Goal: Task Accomplishment & Management: Manage account settings

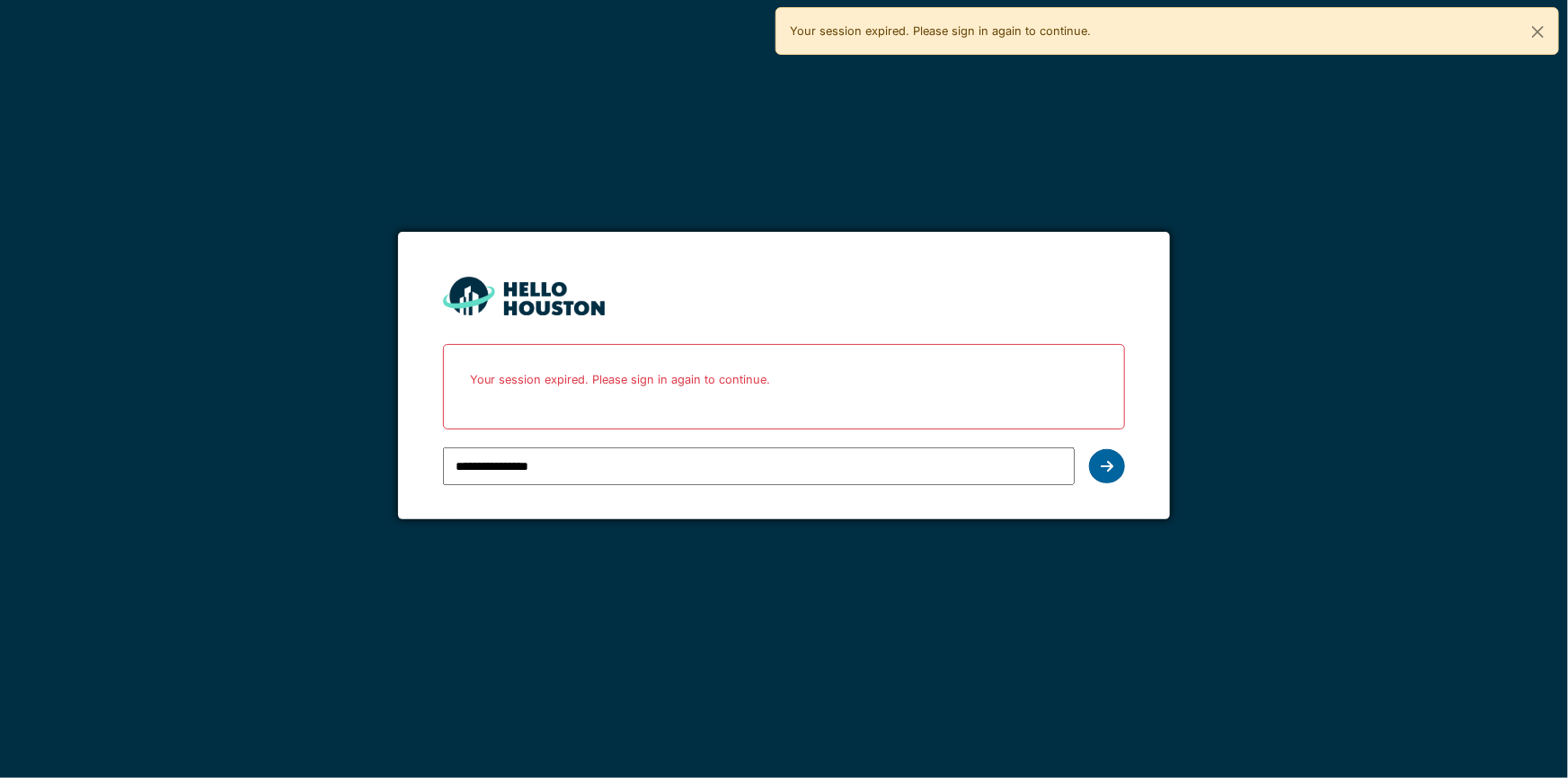
click at [1106, 477] on div at bounding box center [1107, 466] width 36 height 34
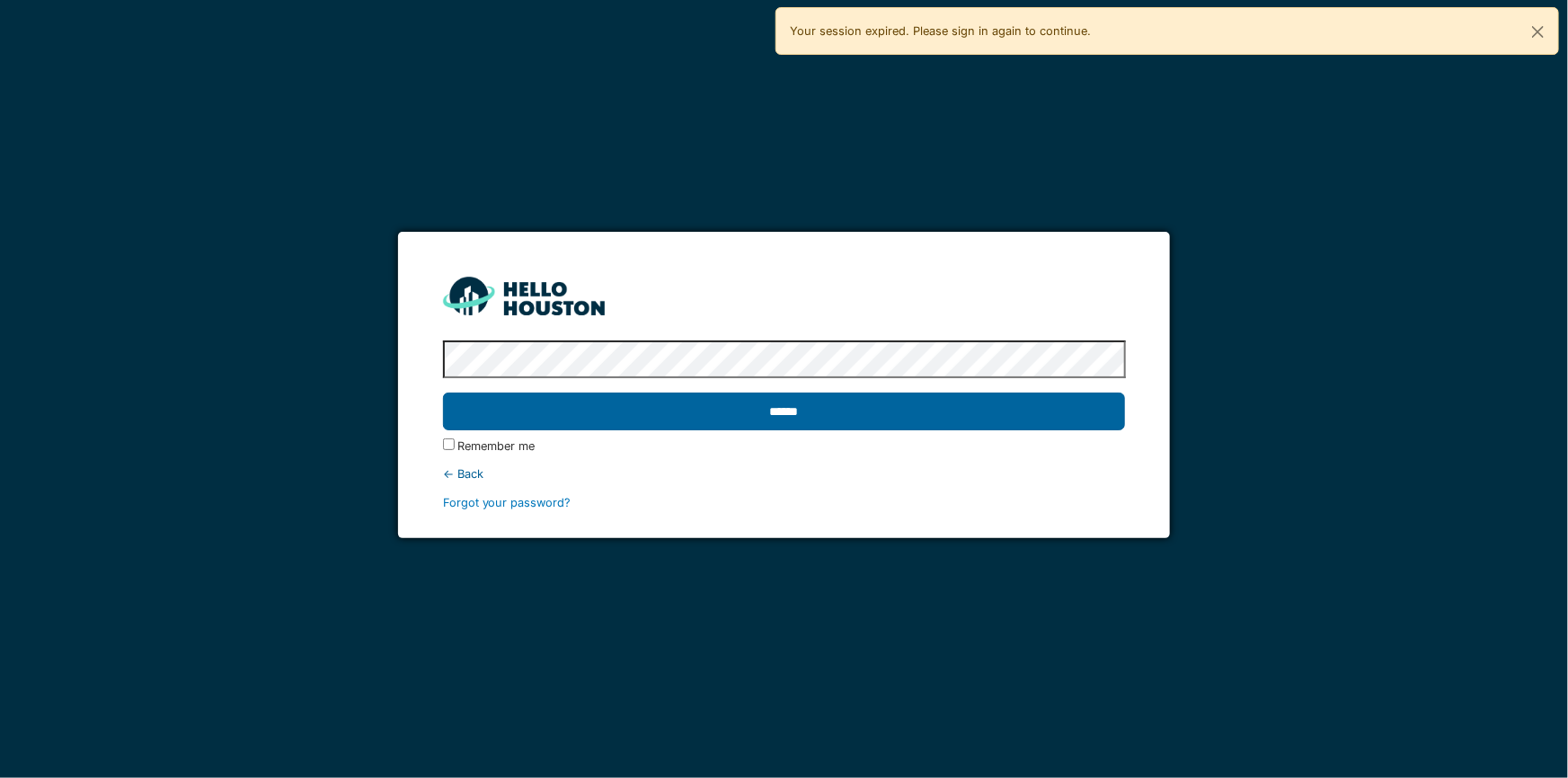
click at [1017, 427] on input "******" at bounding box center [784, 412] width 683 height 38
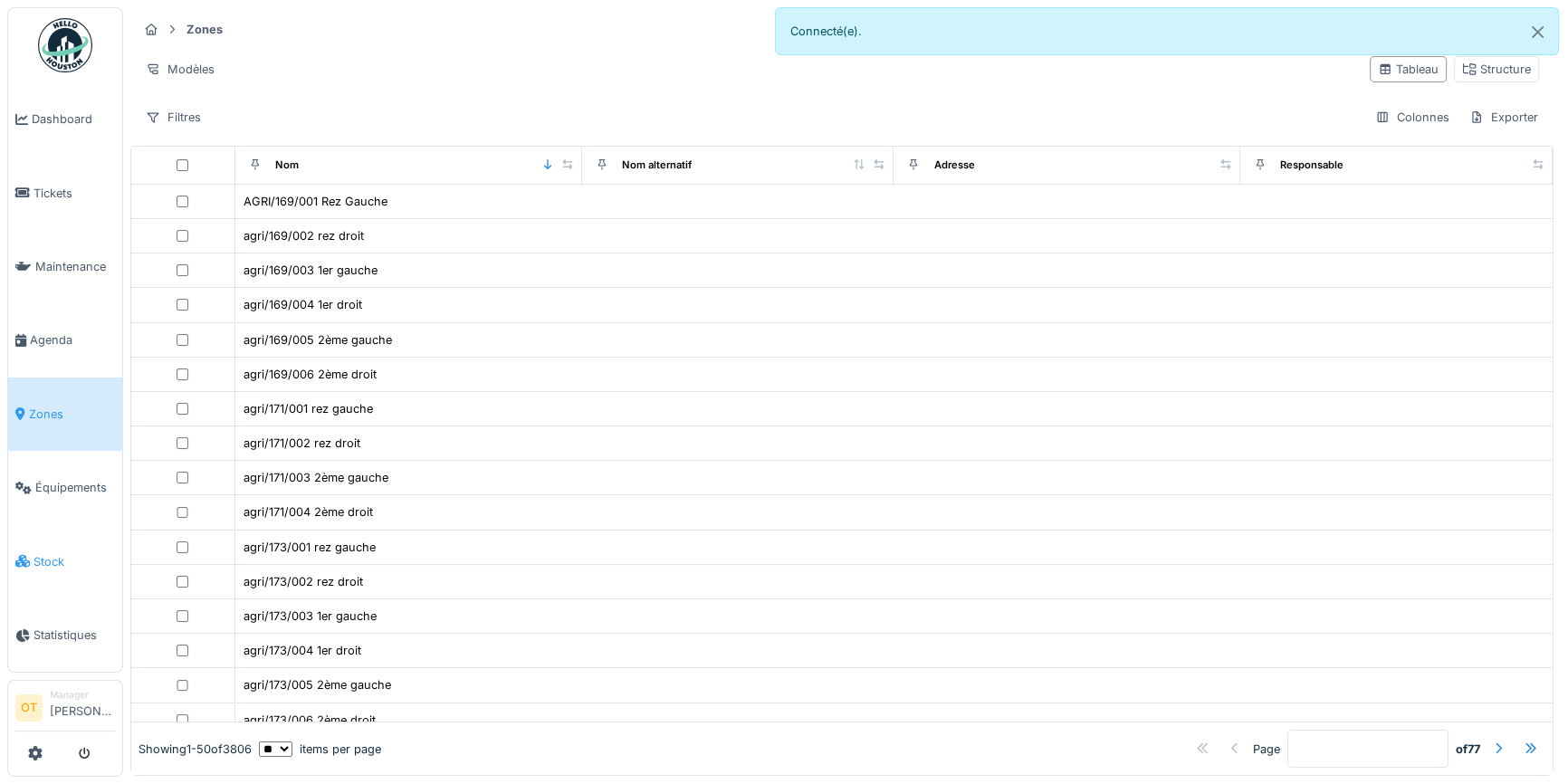
click at [64, 556] on span "Stock" at bounding box center [74, 562] width 82 height 17
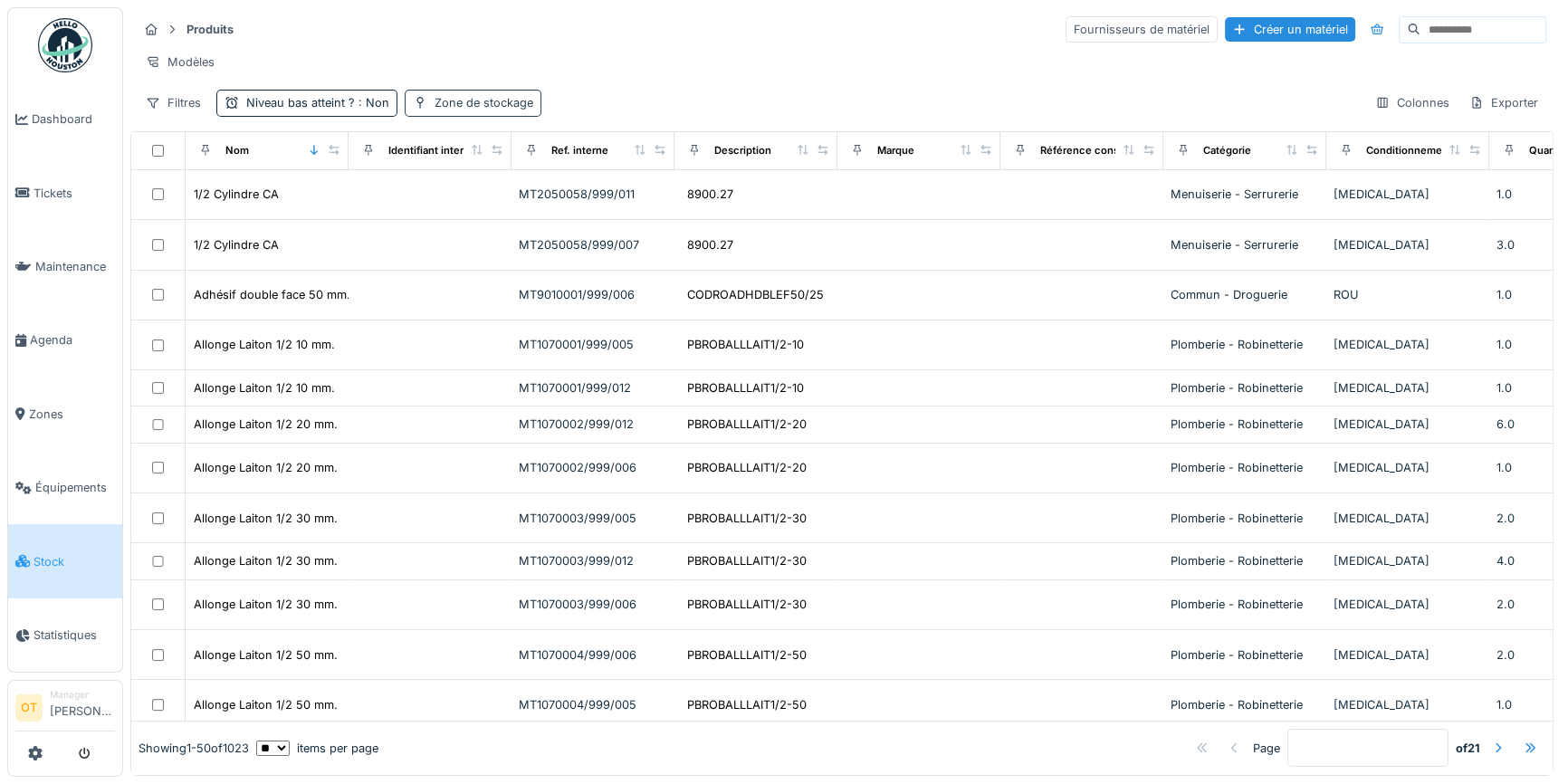
click at [496, 112] on div "Zone de stockage" at bounding box center [484, 103] width 99 height 17
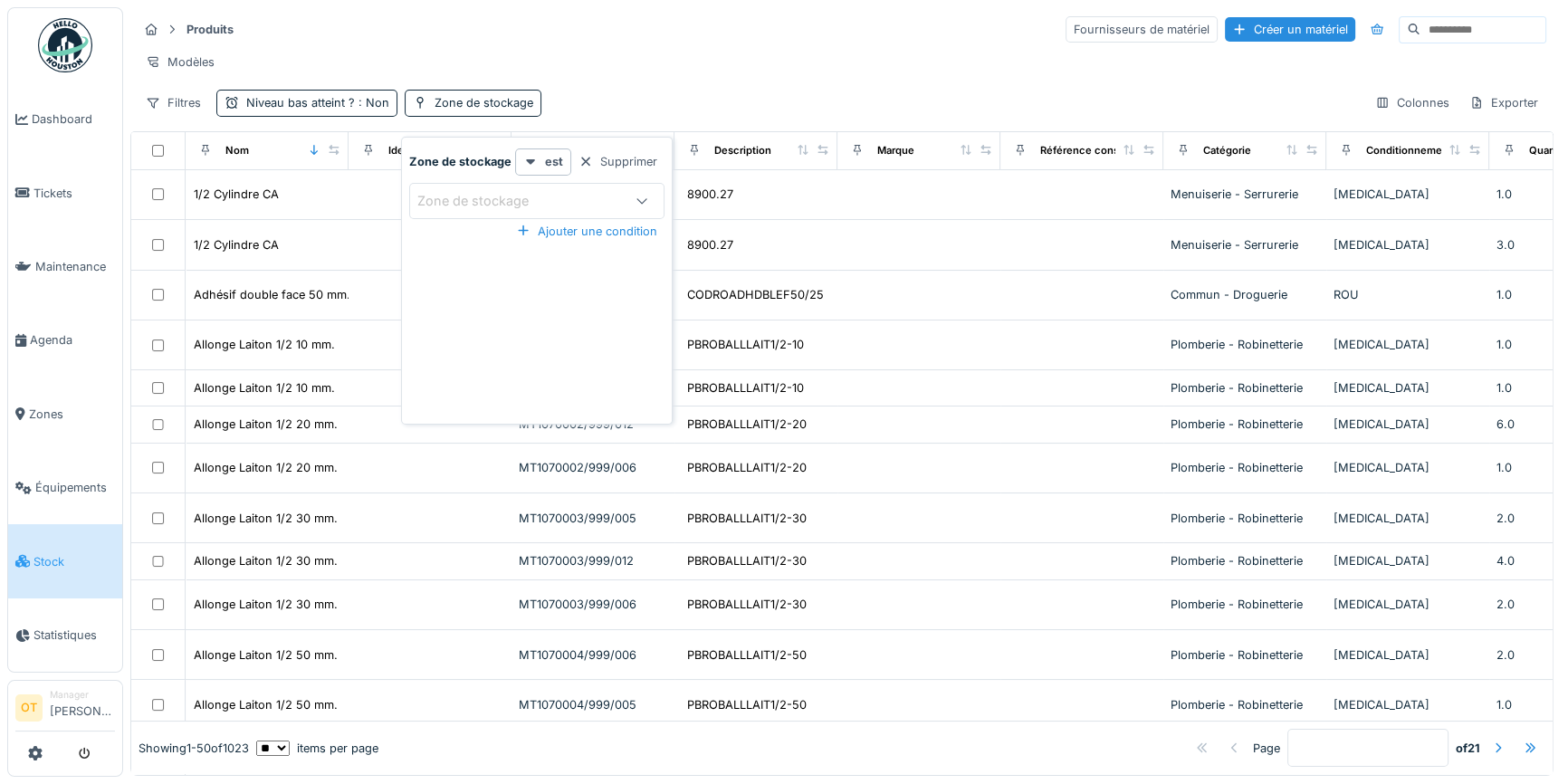
click at [556, 197] on div "Zone de stockage" at bounding box center [518, 201] width 201 height 20
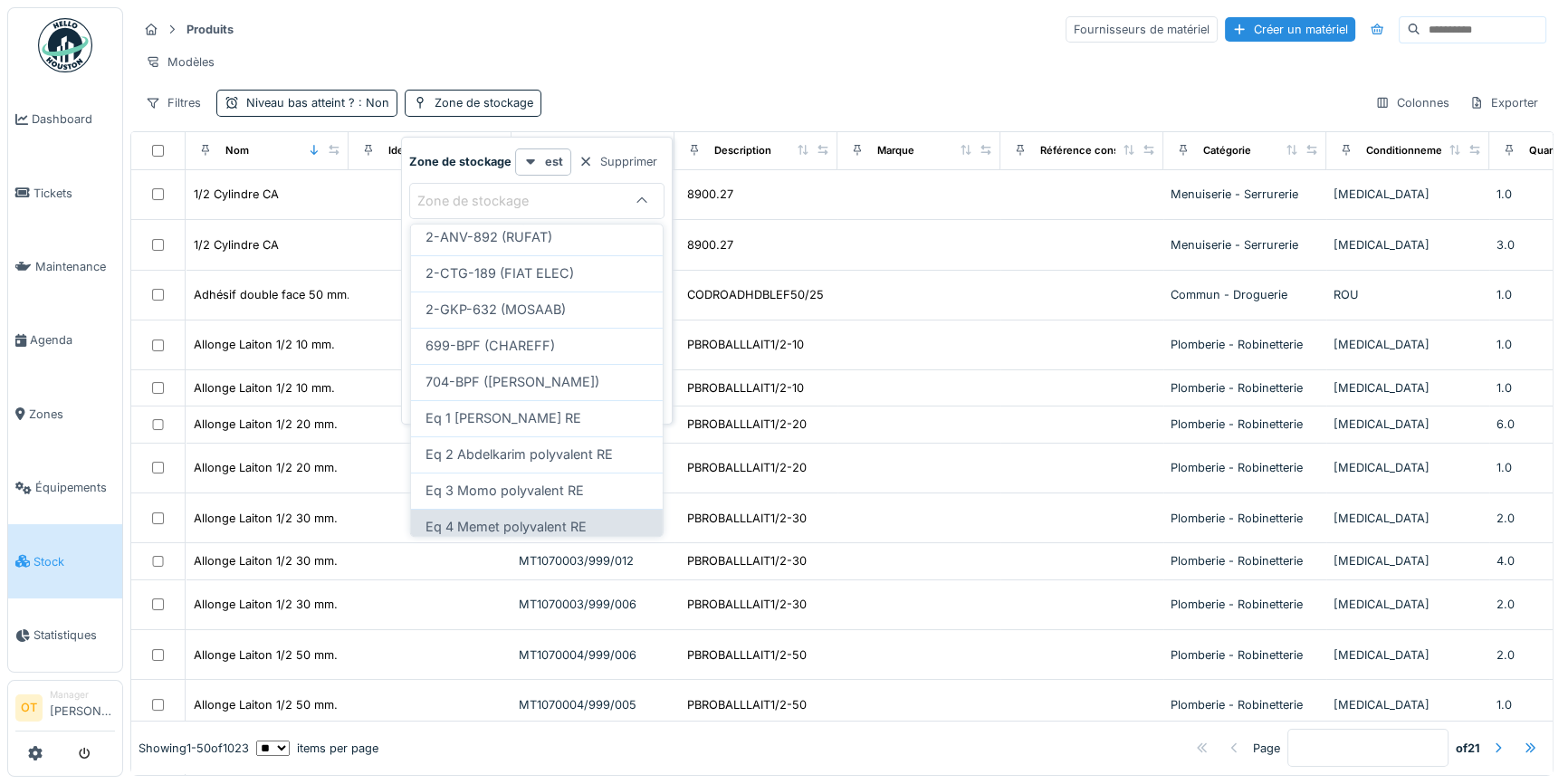
scroll to position [328, 0]
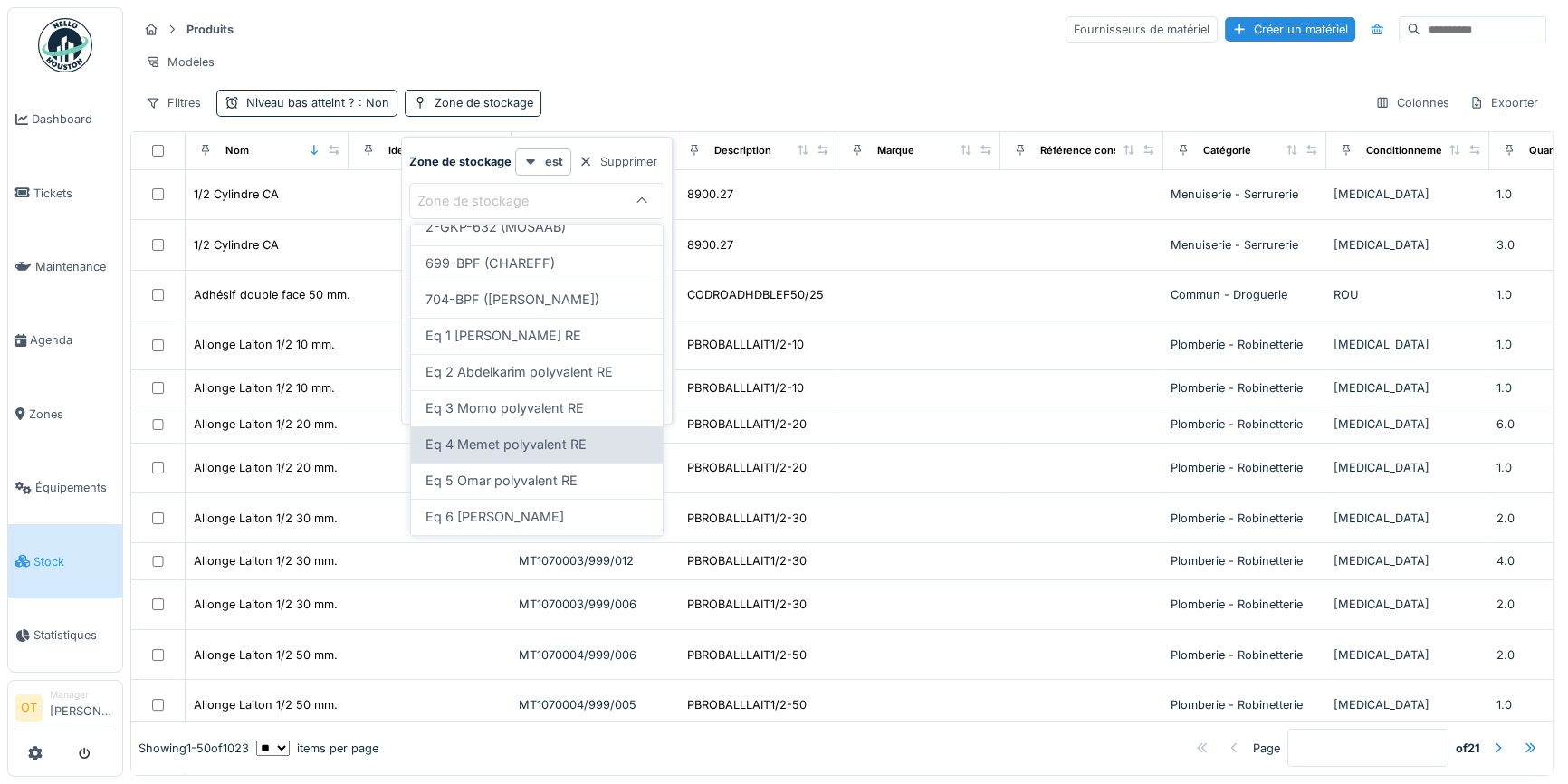
click at [552, 448] on span "Eq 4 Memet polyvalent RE" at bounding box center [506, 445] width 162 height 20
type input "***"
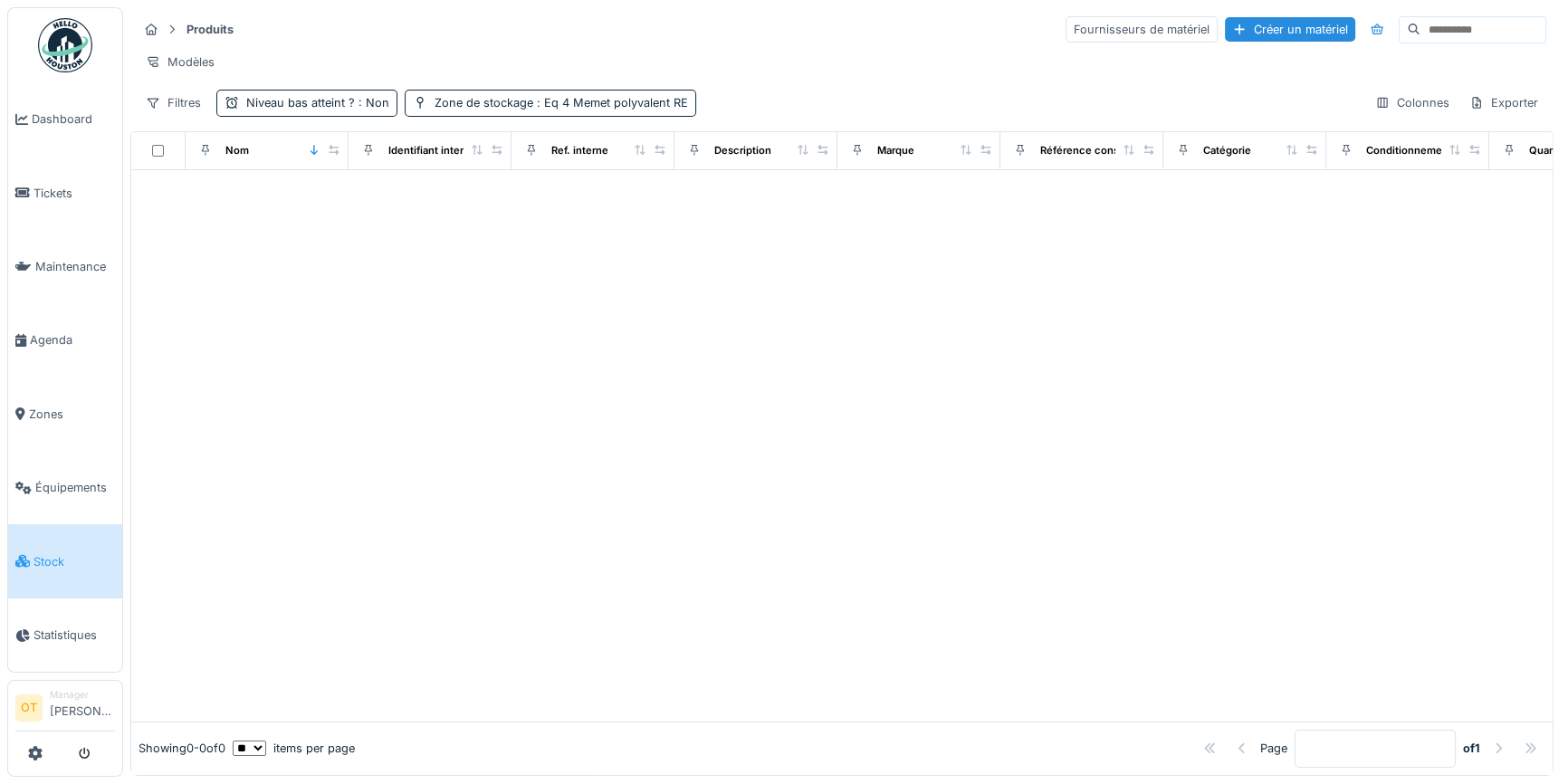
scroll to position [0, 0]
click at [347, 112] on div "Niveau bas atteint ? : Non" at bounding box center [318, 103] width 143 height 17
click at [361, 321] on div "Niveau bas atteint ? est Supprimer Niveau bas atteint ? Ajouter une condition" at bounding box center [356, 284] width 271 height 271
click at [750, 336] on div at bounding box center [842, 446] width 1421 height 552
click at [332, 110] on div "Niveau bas atteint ? : Non" at bounding box center [318, 103] width 143 height 17
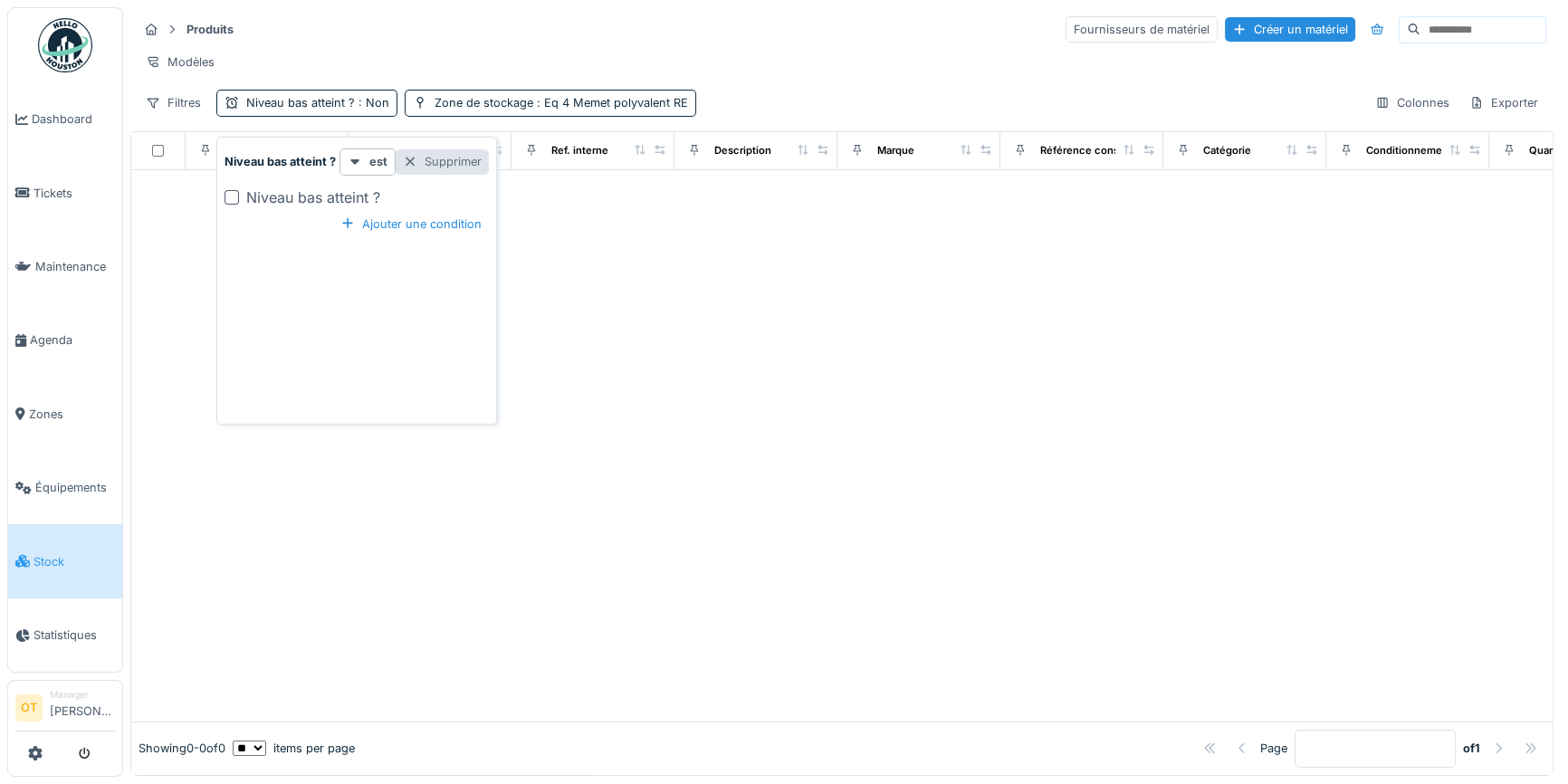
click at [447, 158] on div "Supprimer" at bounding box center [442, 162] width 93 height 24
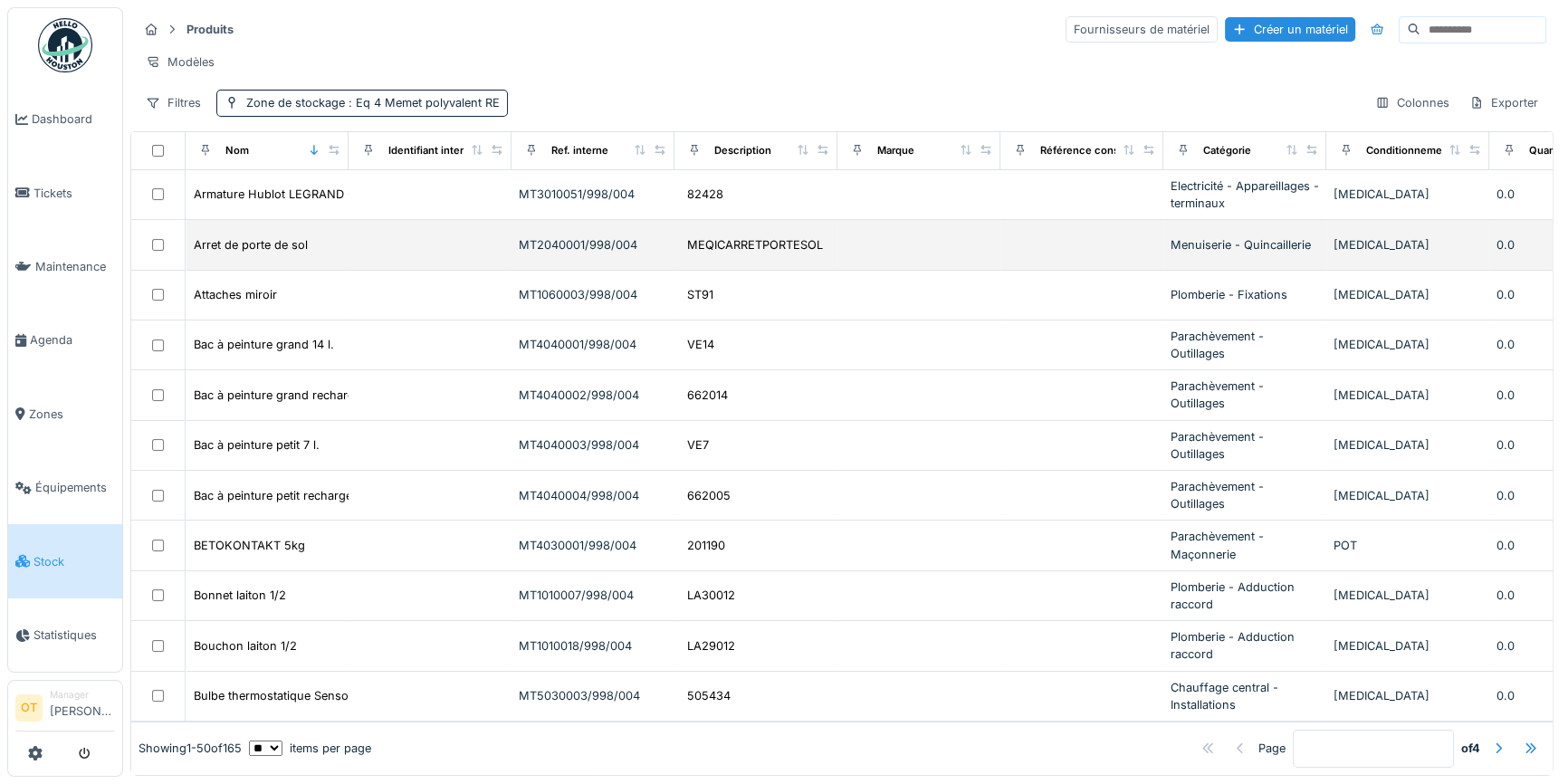
click at [443, 266] on td at bounding box center [430, 244] width 163 height 50
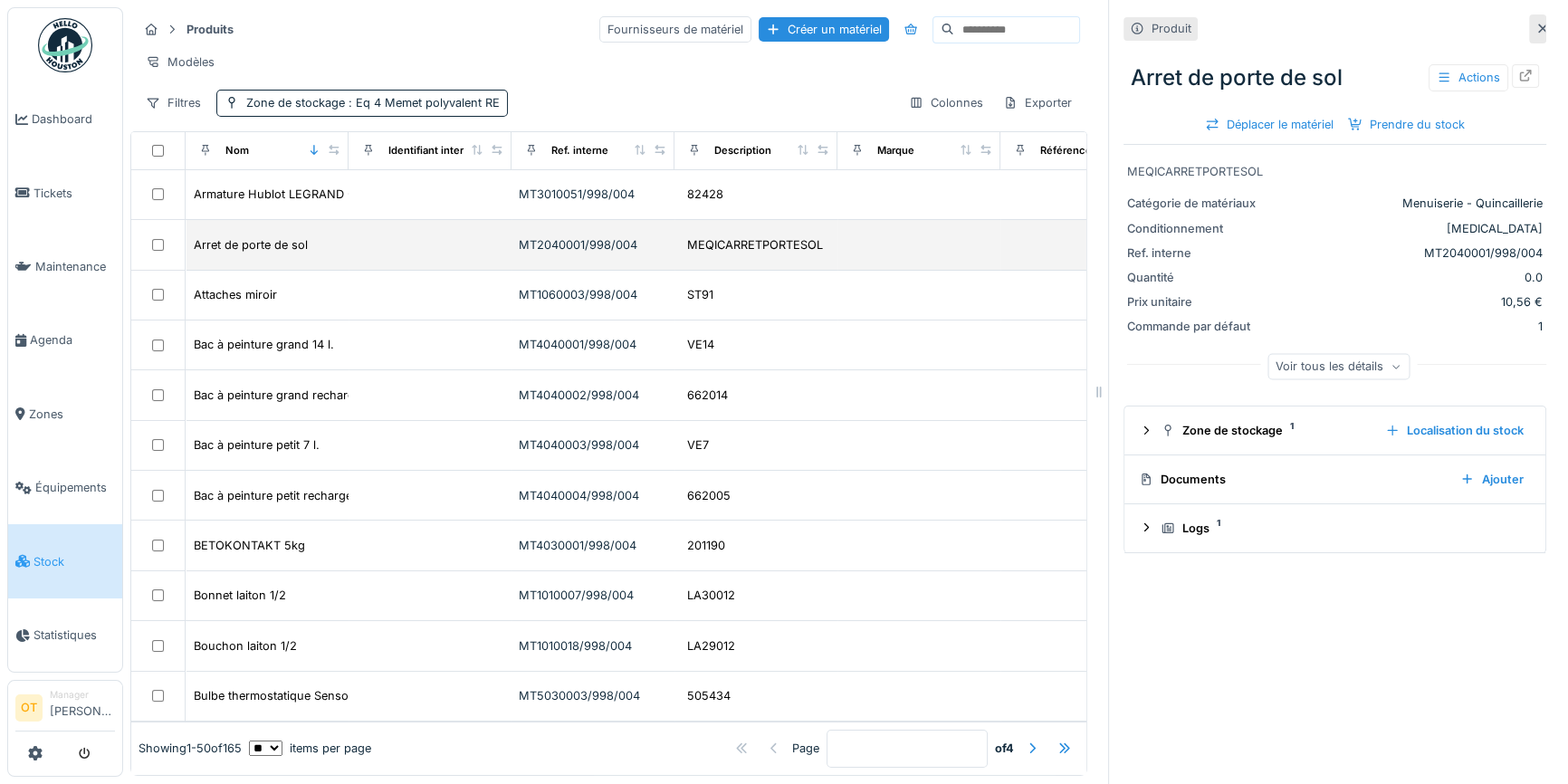
click at [438, 258] on td at bounding box center [430, 244] width 163 height 50
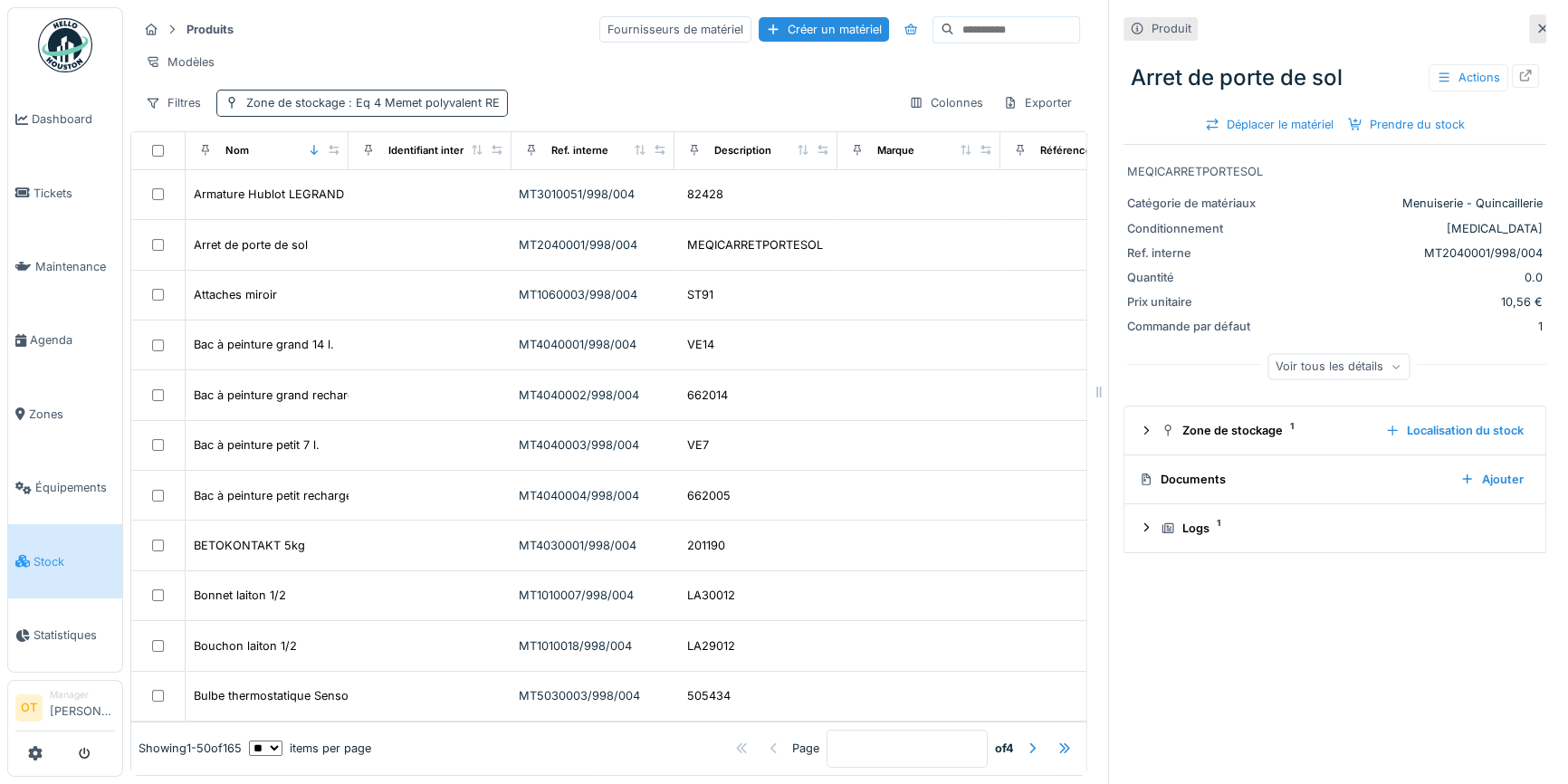
click at [414, 110] on span ": Eq 4 Memet polyvalent RE" at bounding box center [422, 103] width 155 height 14
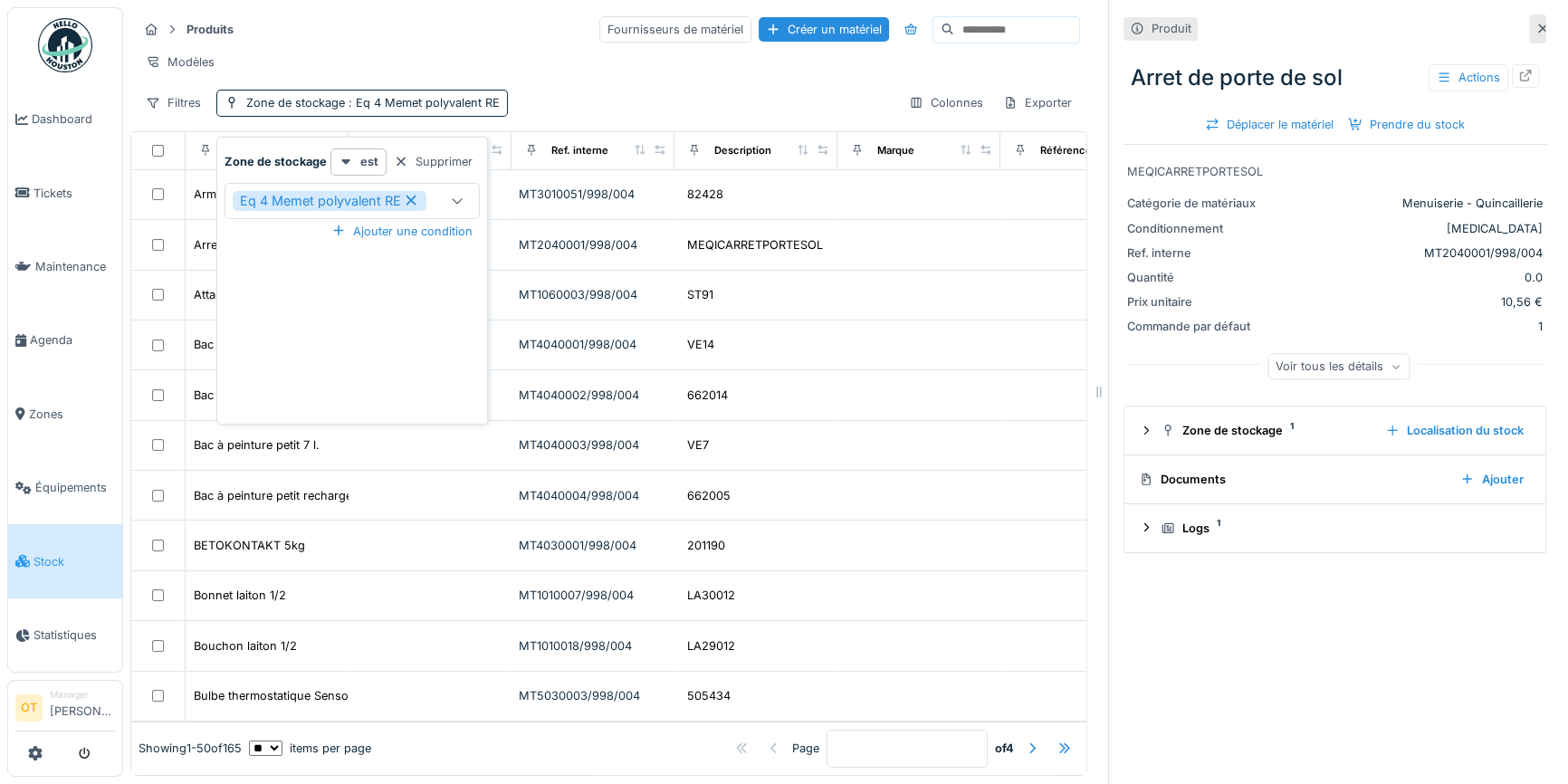
click at [412, 199] on icon at bounding box center [410, 201] width 10 height 10
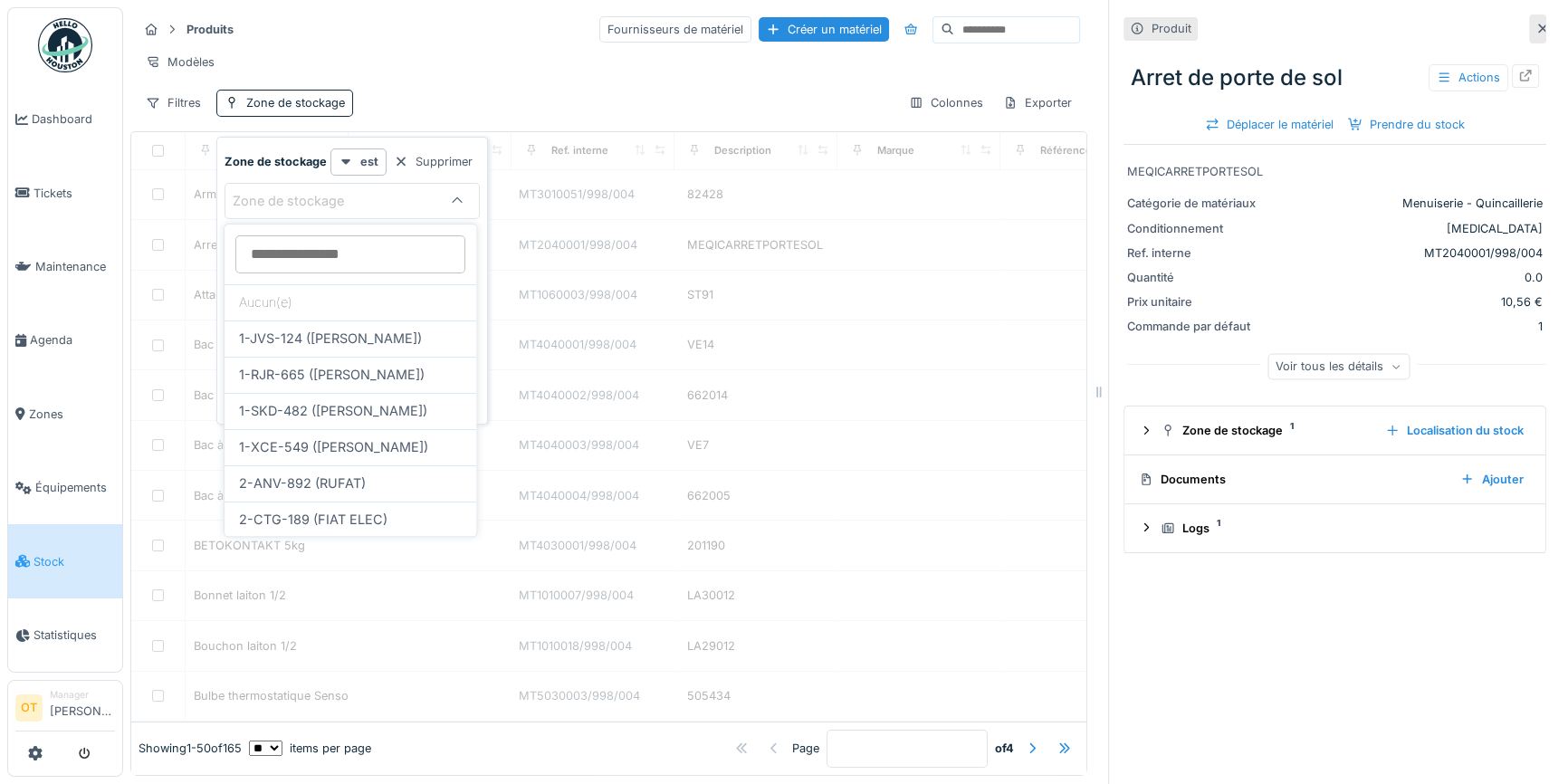
click at [372, 199] on div "Zone de stockage" at bounding box center [333, 201] width 201 height 20
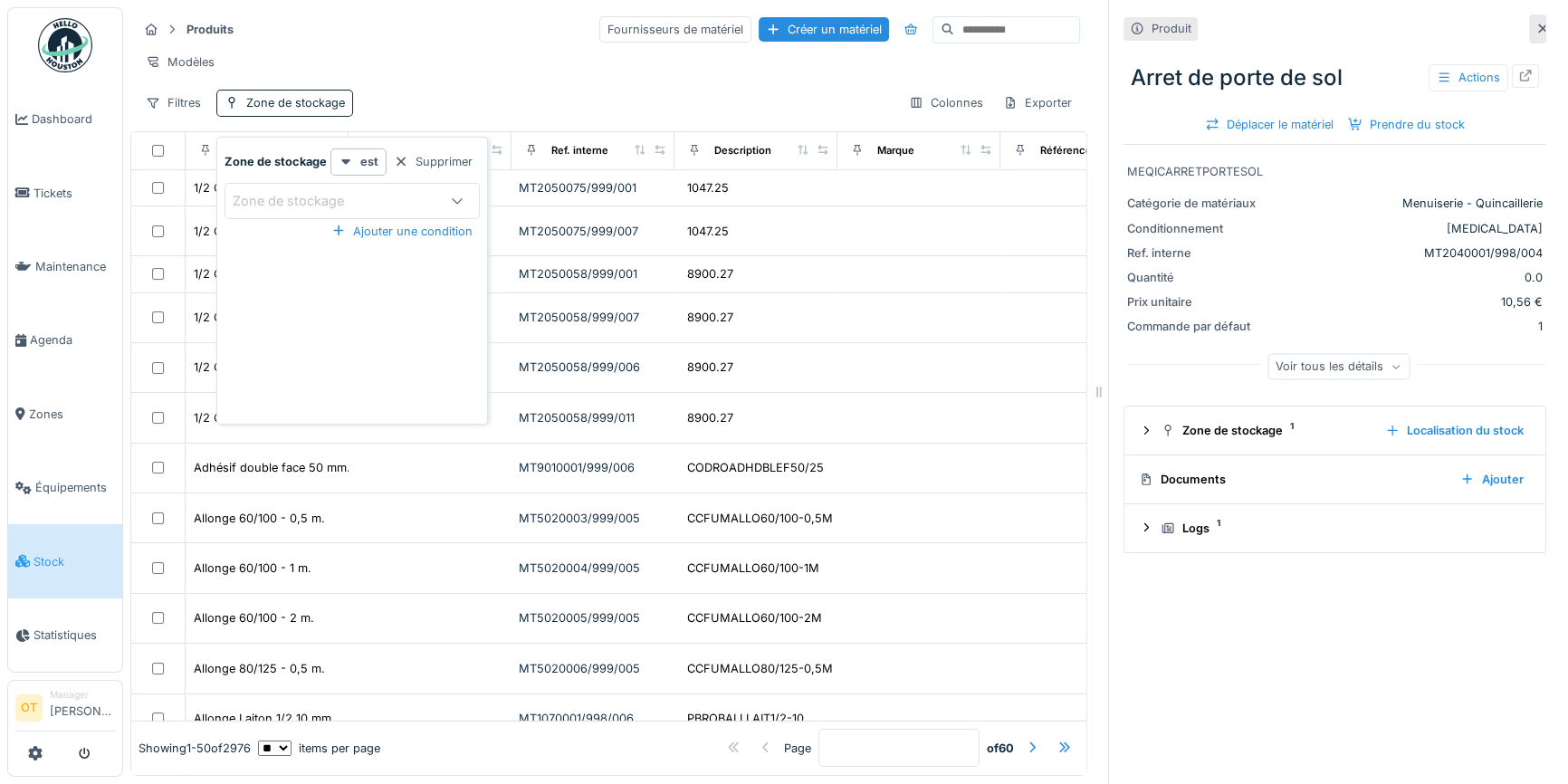
click at [372, 199] on div "Zone de stockage" at bounding box center [333, 201] width 201 height 20
type stockage_IzMzA "***"
click at [351, 335] on span "Eq 4 Memet polyvalent RE" at bounding box center [319, 338] width 162 height 20
type input "***"
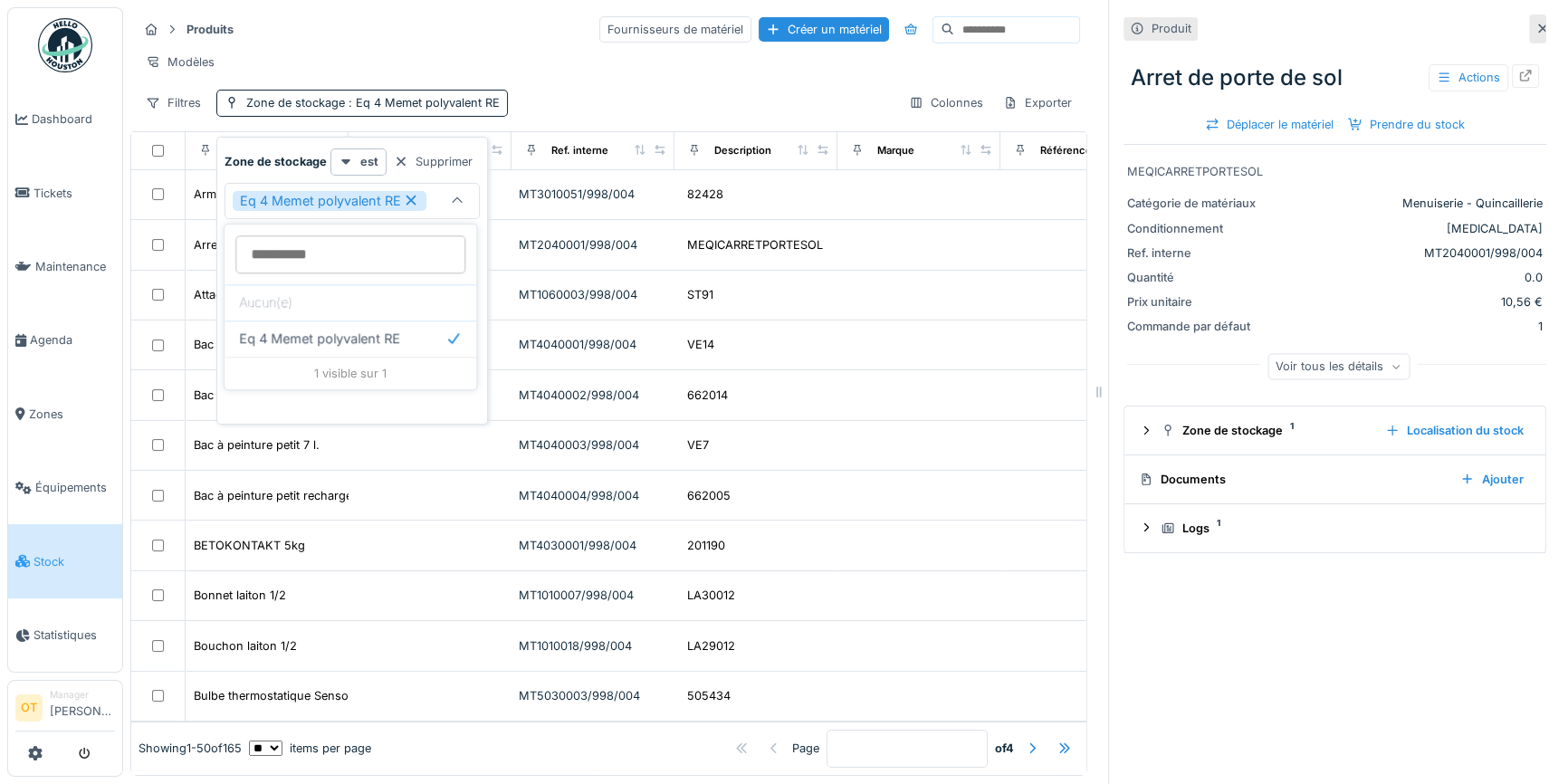
click at [527, 54] on div "Modèles" at bounding box center [609, 62] width 943 height 26
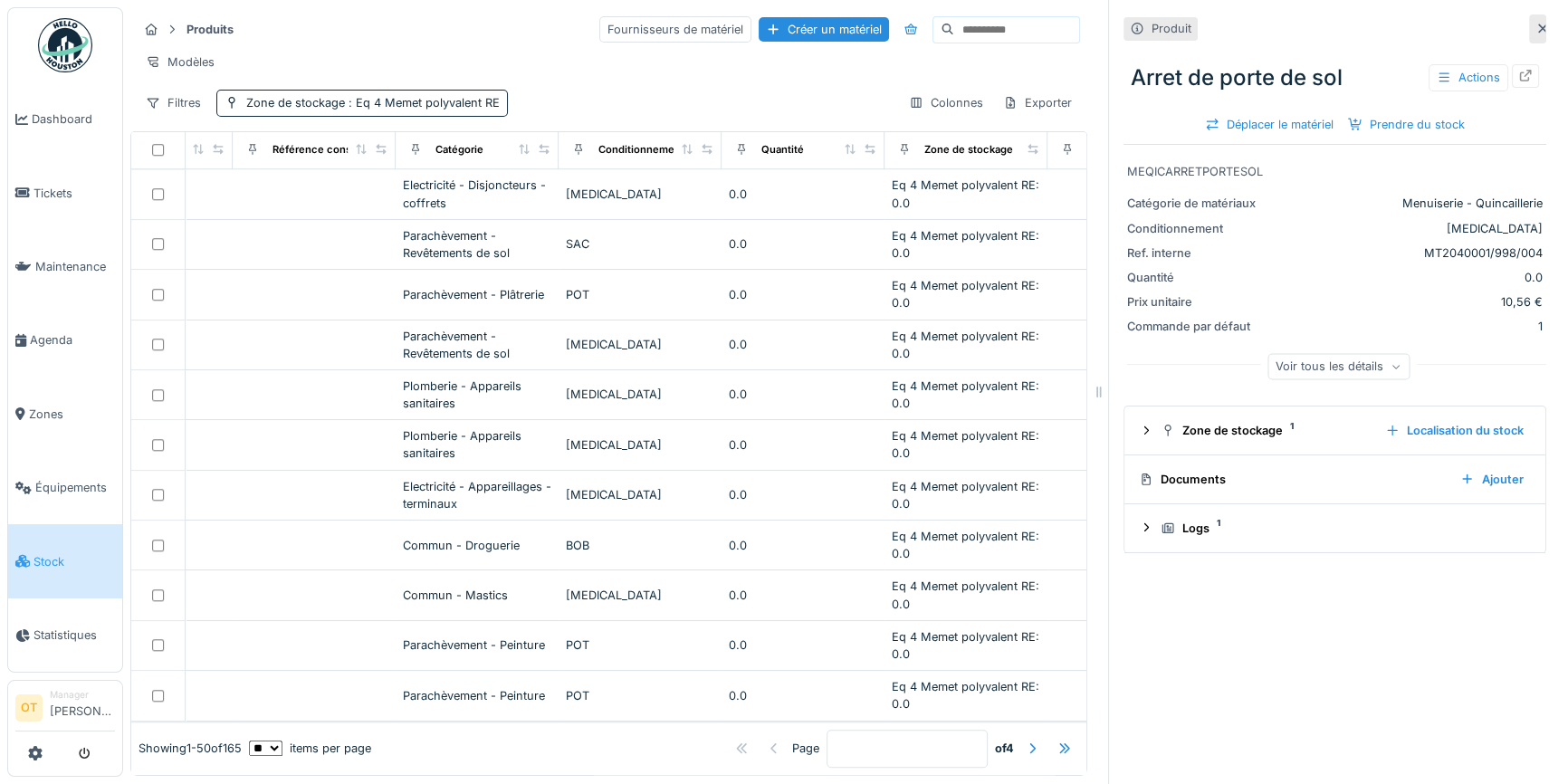
scroll to position [12, 0]
click at [1057, 740] on div at bounding box center [1064, 748] width 15 height 17
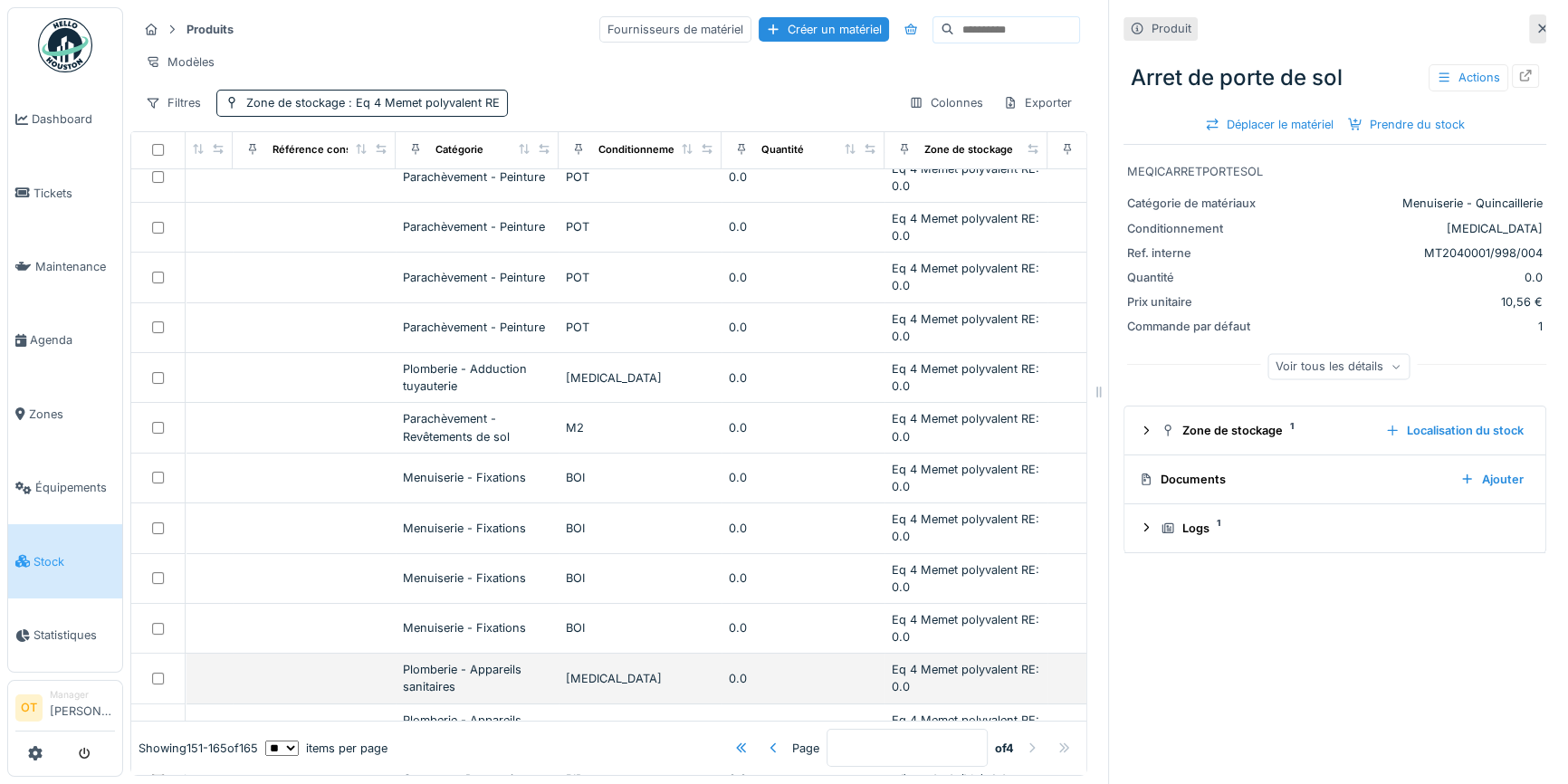
scroll to position [0, 768]
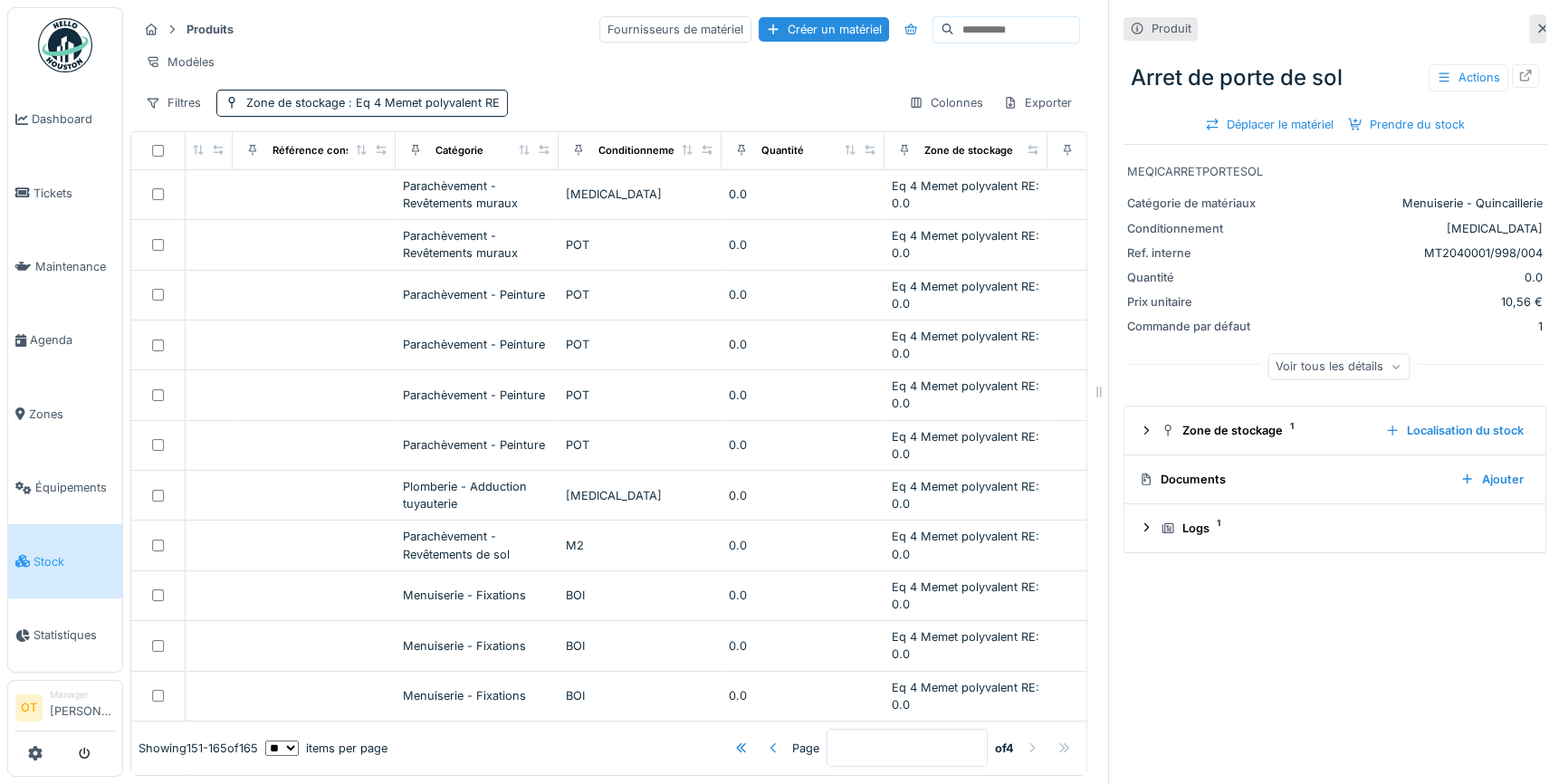
click at [767, 740] on div at bounding box center [774, 748] width 15 height 17
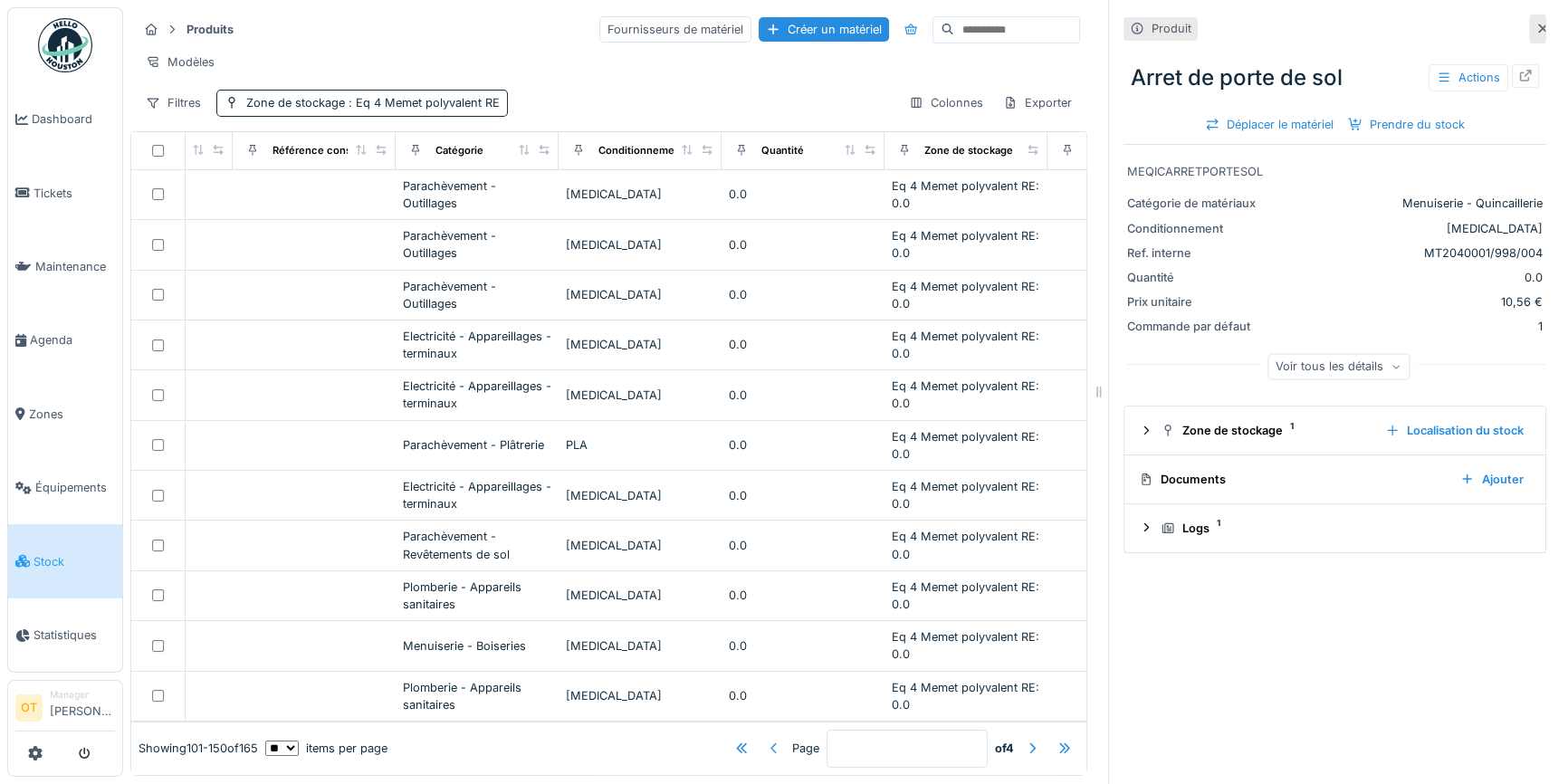
click at [767, 740] on div at bounding box center [774, 748] width 15 height 17
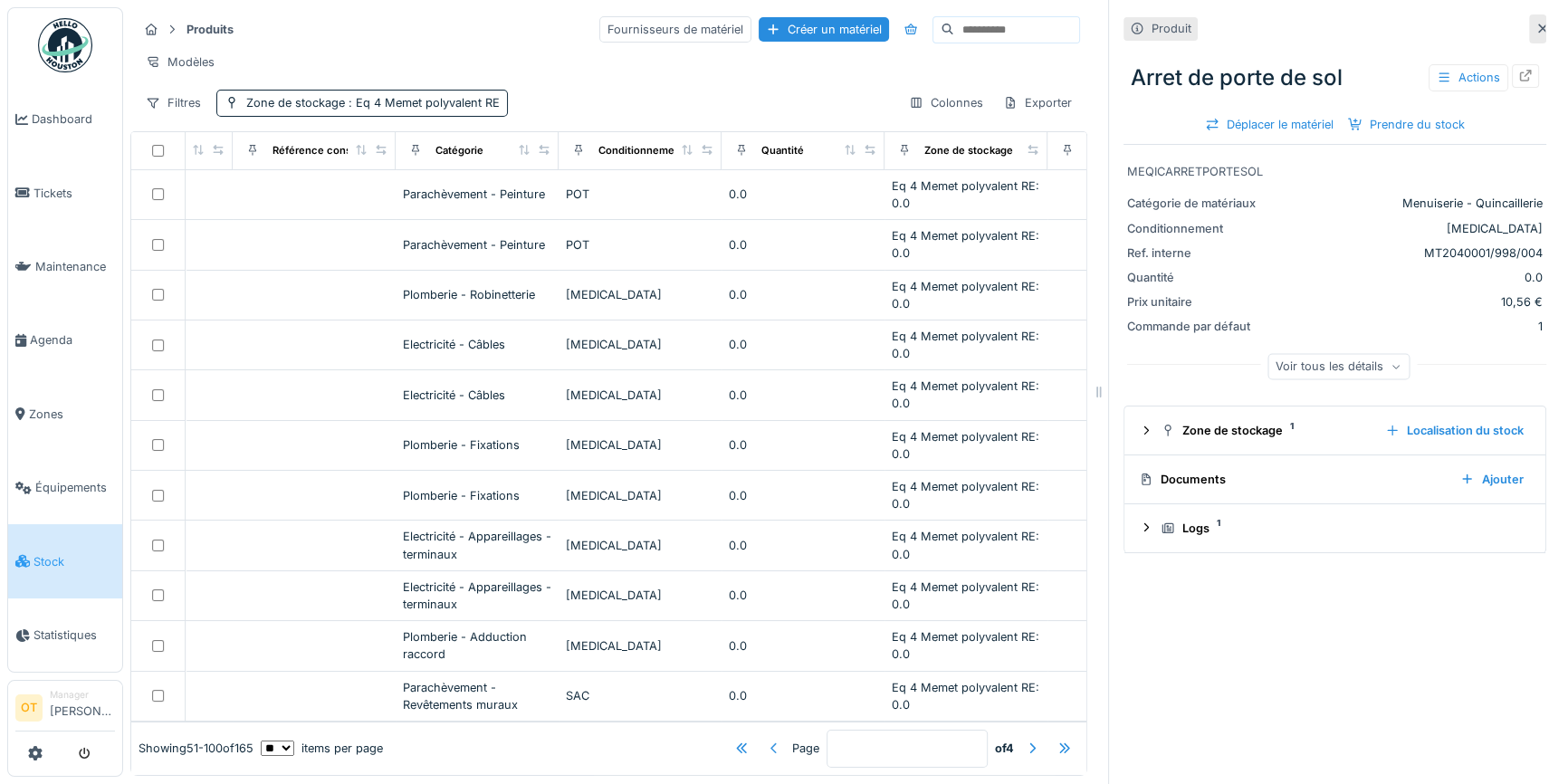
click at [767, 740] on div at bounding box center [774, 748] width 15 height 17
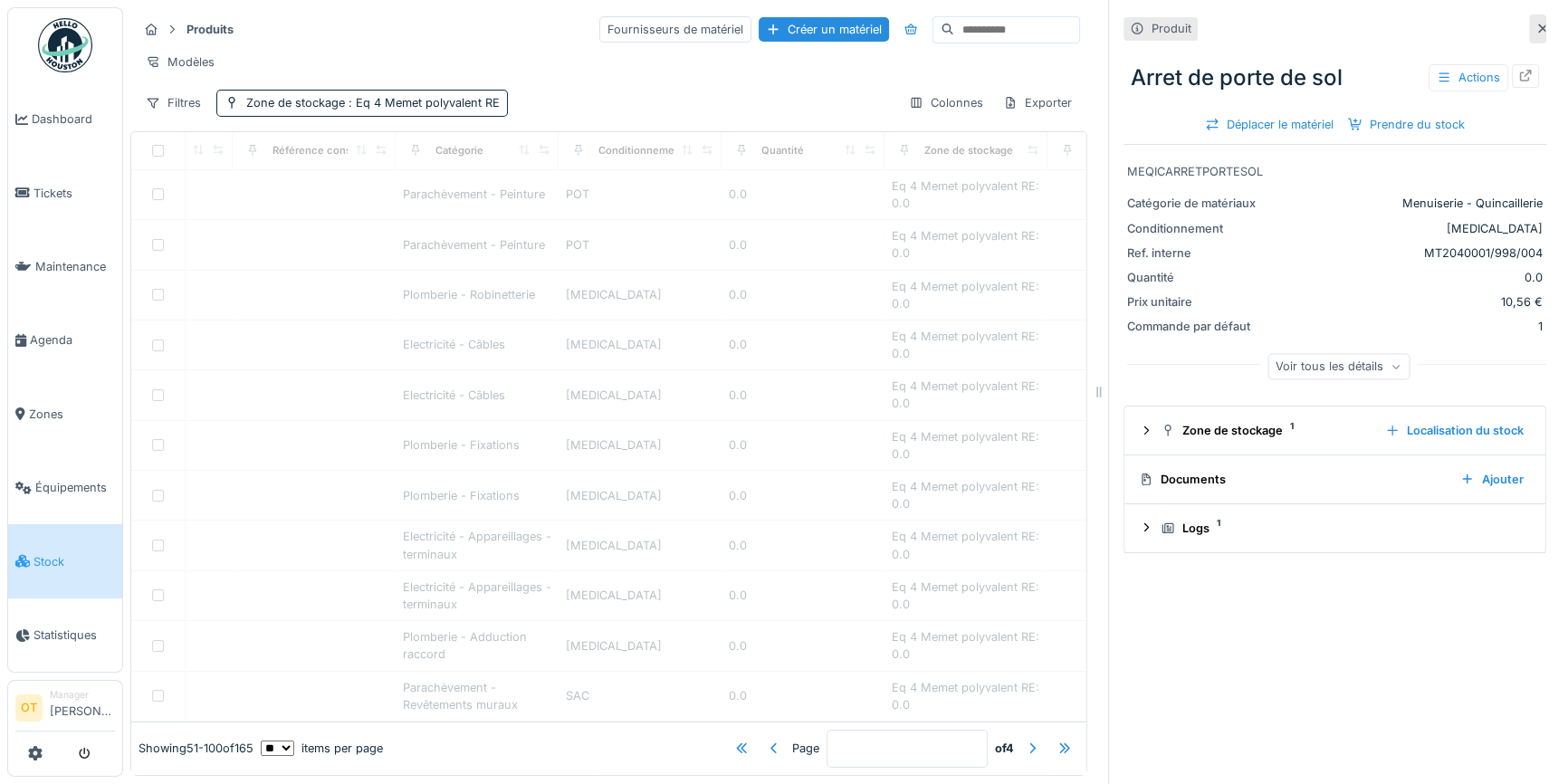
type input "*"
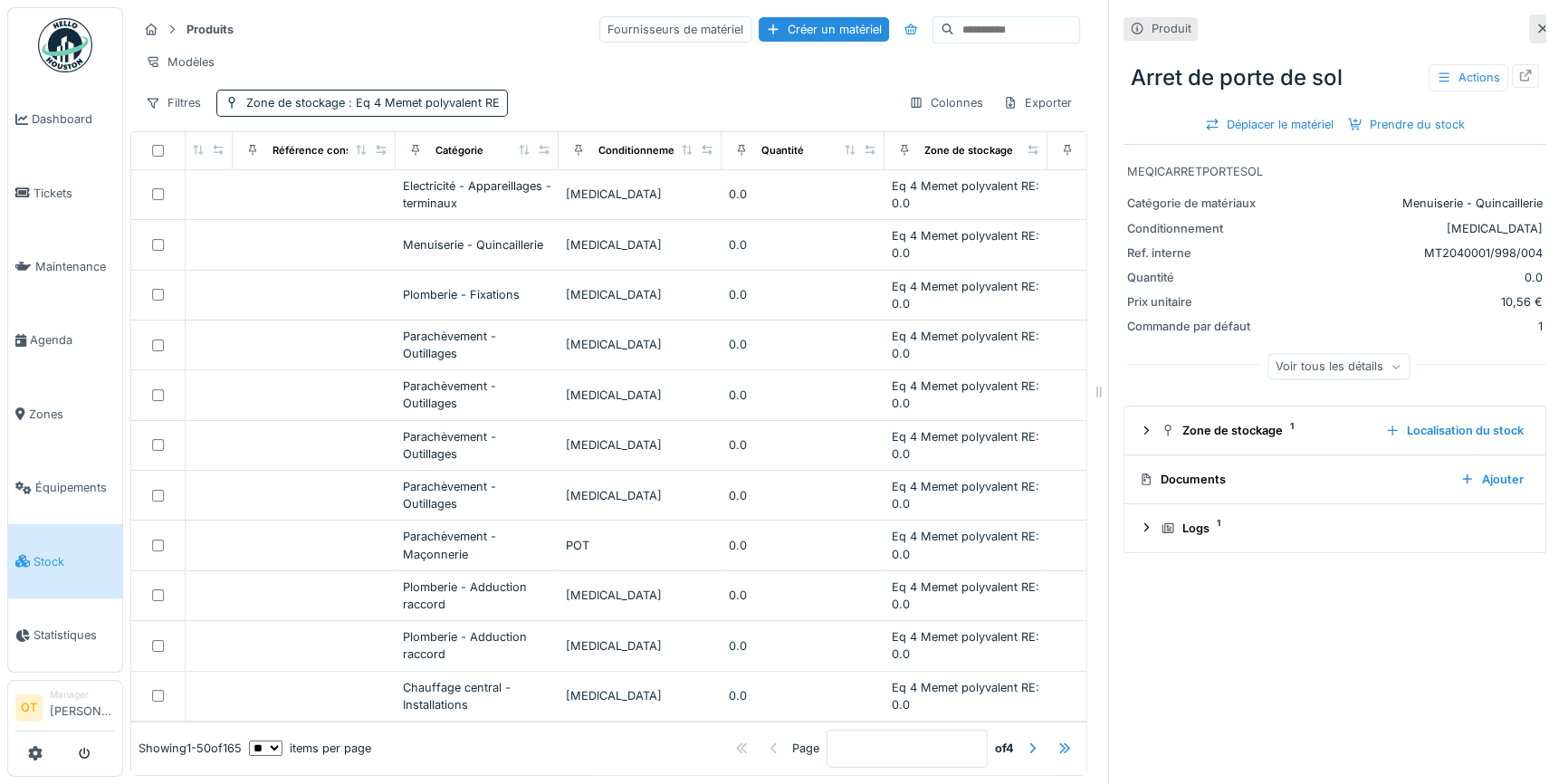
scroll to position [0, 0]
